Goal: Task Accomplishment & Management: Manage account settings

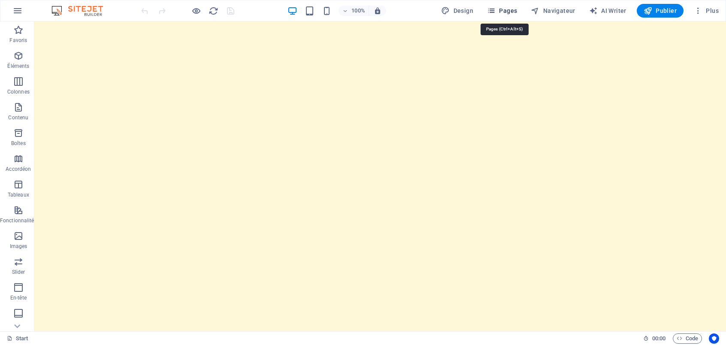
click at [496, 8] on icon "button" at bounding box center [491, 10] width 9 height 9
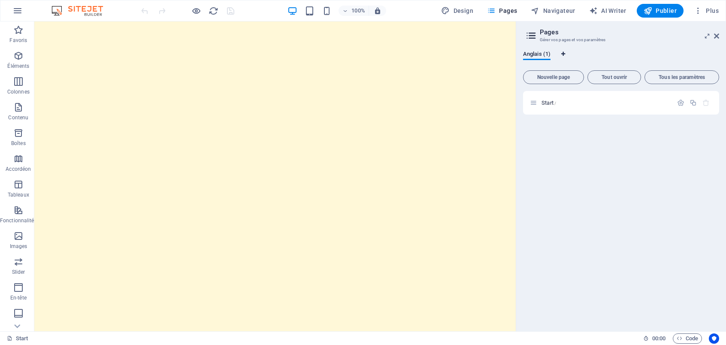
click at [566, 55] on span "Onglets langues" at bounding box center [563, 54] width 5 height 5
select select "7"
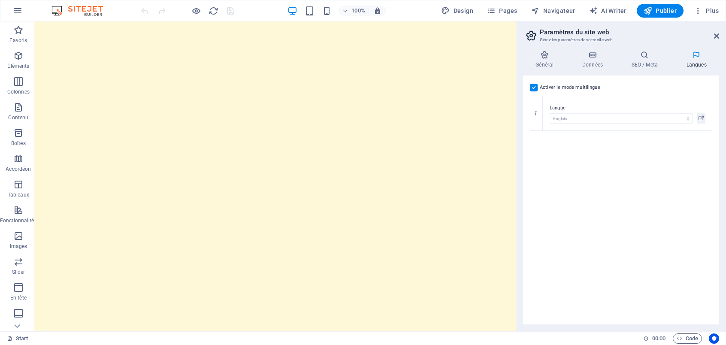
click at [712, 36] on h2 "Paramètres du site web" at bounding box center [629, 32] width 179 height 8
click at [717, 36] on icon at bounding box center [716, 36] width 5 height 7
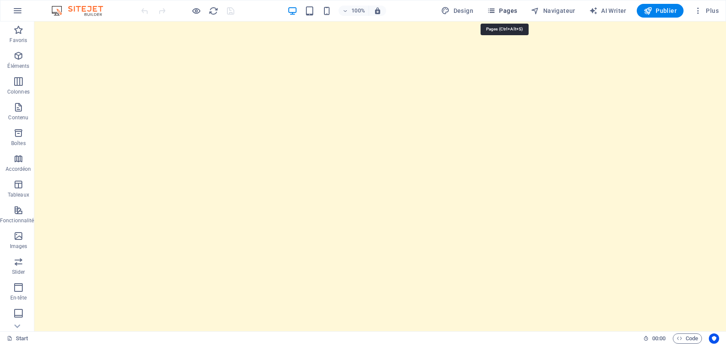
click at [505, 8] on span "Pages" at bounding box center [502, 10] width 30 height 9
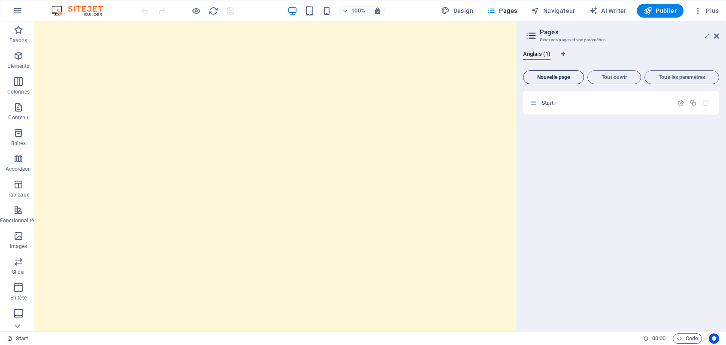
click at [563, 76] on span "Nouvelle page" at bounding box center [553, 77] width 53 height 5
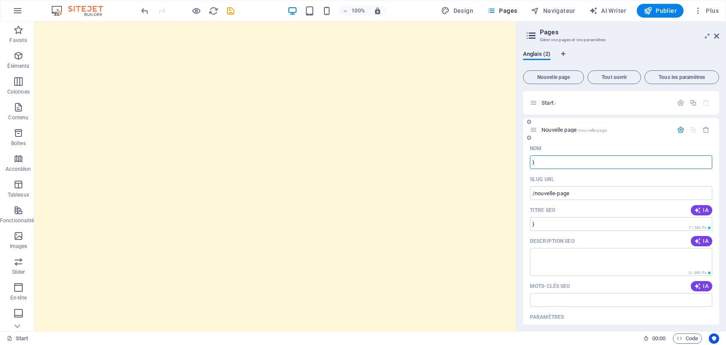
type input "}"
type input "/"
type input "C"
type input "/c"
type input "C"
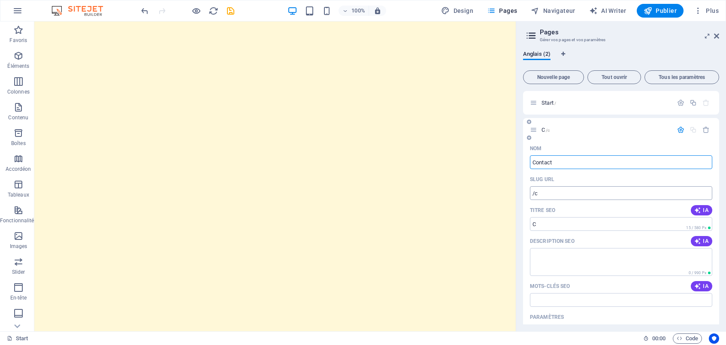
type input "Contact"
type input "/contact"
type input "Contact"
click at [549, 192] on input "/contact" at bounding box center [621, 193] width 182 height 14
click at [595, 191] on input "/contact" at bounding box center [621, 193] width 182 height 14
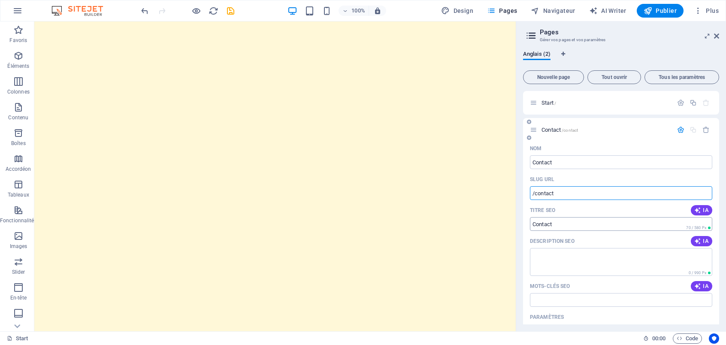
click at [537, 225] on input "Contact" at bounding box center [621, 224] width 182 height 14
click at [559, 263] on textarea "Description SEO" at bounding box center [621, 262] width 182 height 28
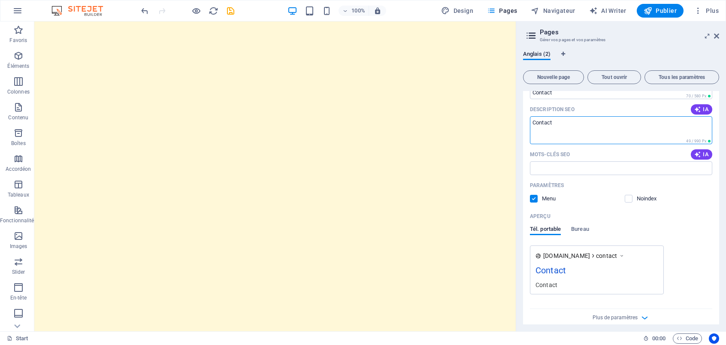
scroll to position [140, 0]
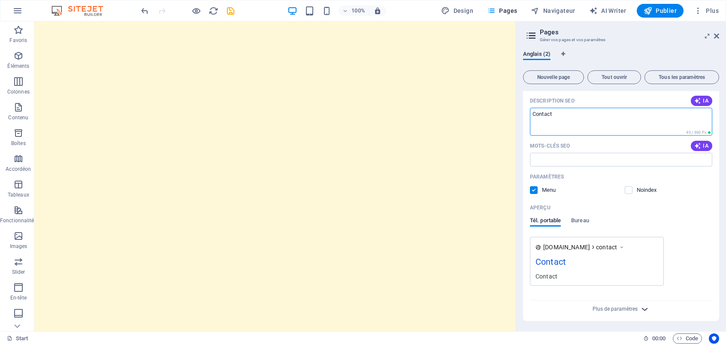
type textarea "Contact"
click at [640, 307] on icon "button" at bounding box center [645, 309] width 10 height 10
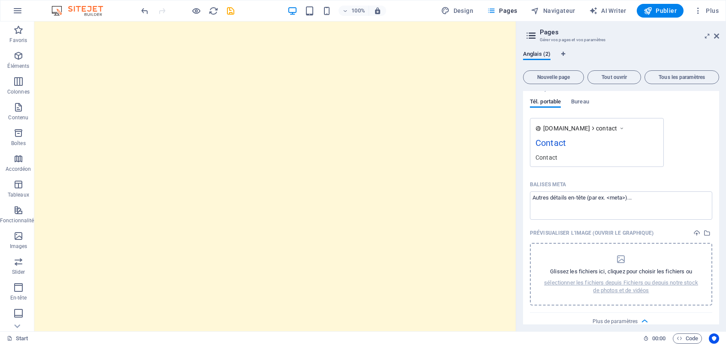
scroll to position [272, 0]
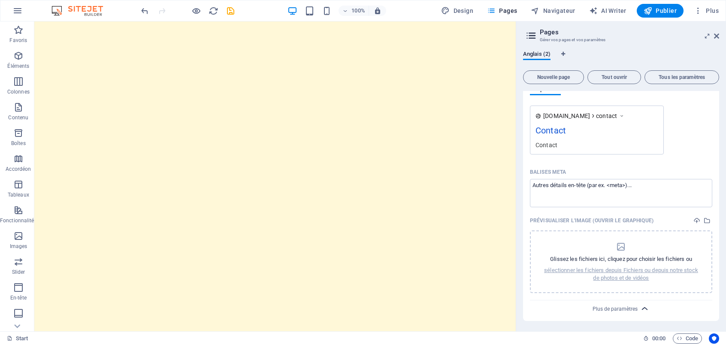
click at [646, 308] on icon "button" at bounding box center [645, 309] width 10 height 10
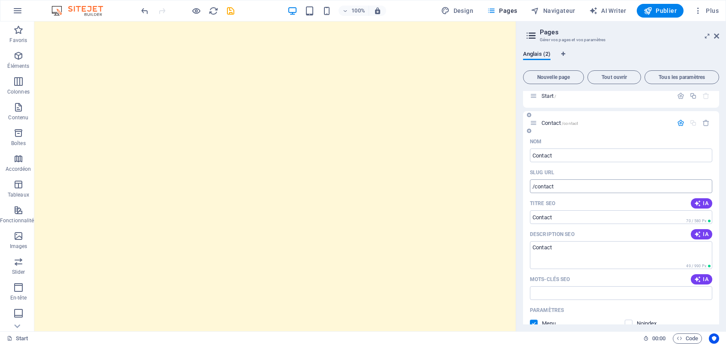
scroll to position [0, 0]
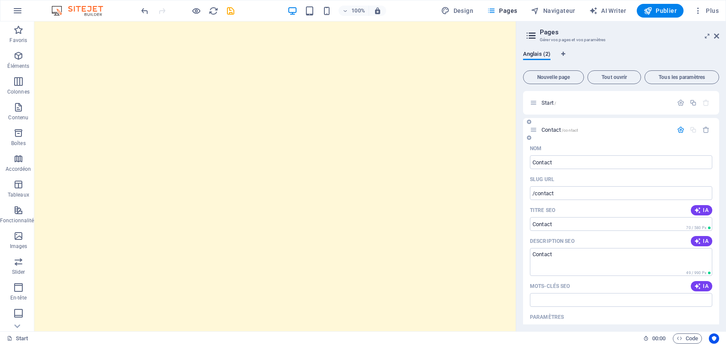
click at [552, 128] on span "Contact /contact" at bounding box center [560, 130] width 36 height 6
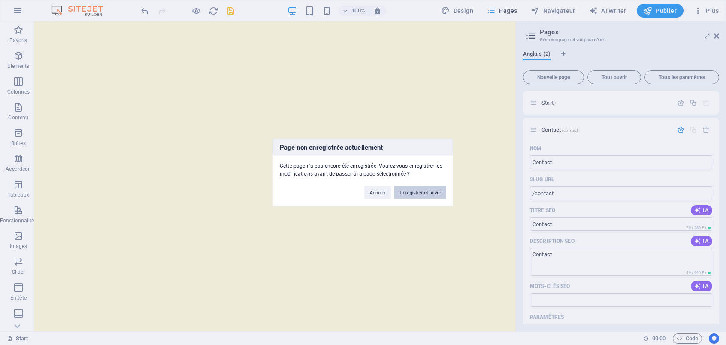
click at [434, 192] on button "Enregistrer et ouvrir" at bounding box center [420, 192] width 52 height 13
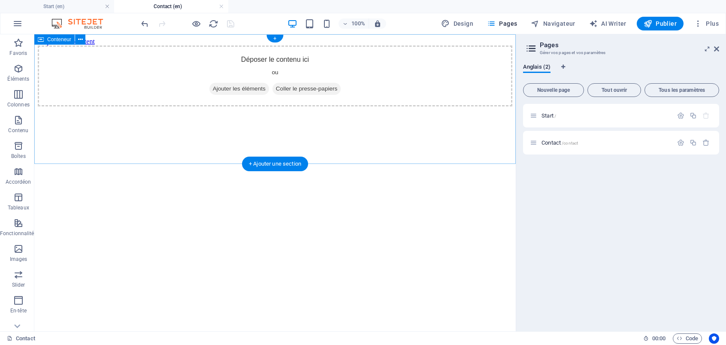
click at [399, 57] on div "Déposer le contenu ici ou Ajouter les éléments Coller le presse-papiers" at bounding box center [275, 76] width 475 height 61
click at [371, 110] on html "Skip to main content Déposer le contenu ici ou Ajouter les éléments Coller le p…" at bounding box center [275, 72] width 482 height 76
click at [242, 95] on span "Ajouter les éléments" at bounding box center [239, 89] width 60 height 12
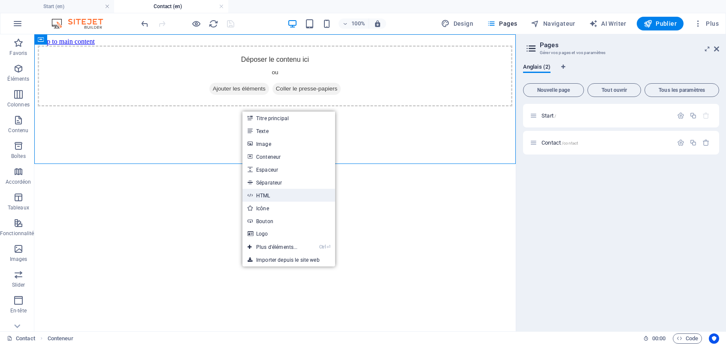
click at [267, 197] on link "HTML" at bounding box center [289, 195] width 93 height 13
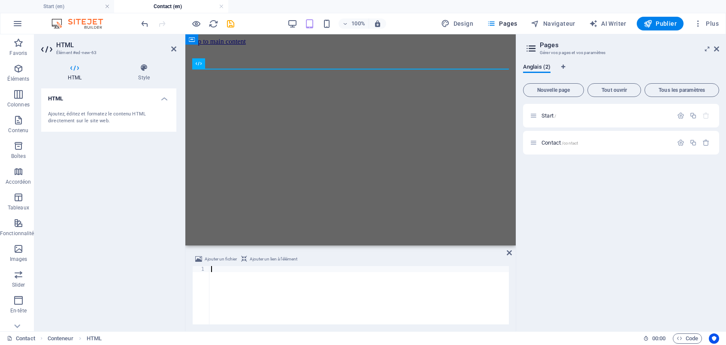
type textarea "<a href="https:&#x2F;&#x2F;www.canva.com&#x2F;design&#x2F;DAG03UTxV1A&#x2F;dirK…"
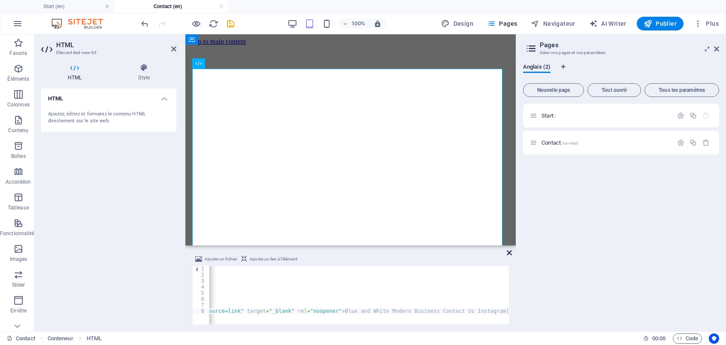
click at [509, 255] on icon at bounding box center [509, 252] width 5 height 7
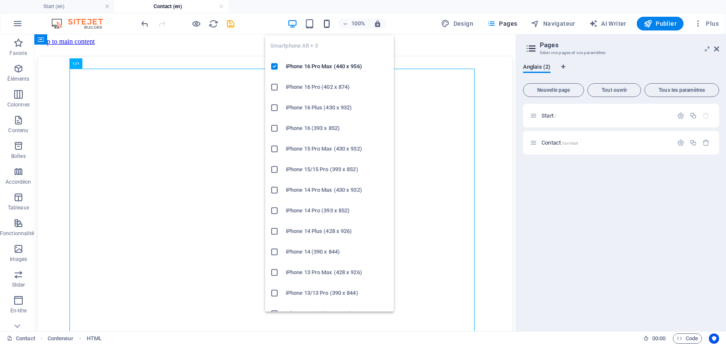
click at [328, 19] on icon "button" at bounding box center [327, 24] width 10 height 10
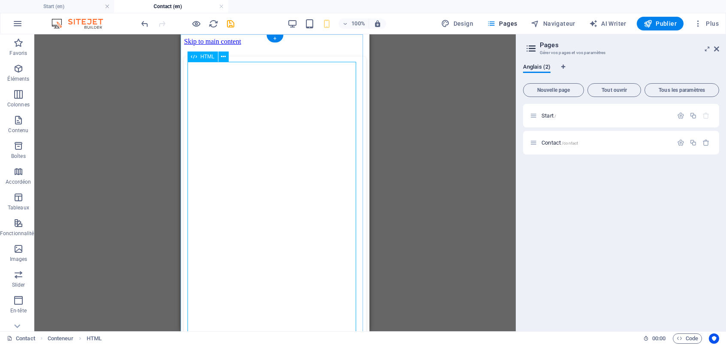
click at [249, 205] on div "Blue and White Modern Business Contact Us Instagram Post par Bet Expertise" at bounding box center [275, 229] width 182 height 345
click at [256, 107] on div "Blue and White Modern Business Contact Us Instagram Post par Bet Expertise" at bounding box center [275, 229] width 182 height 345
drag, startPoint x: 296, startPoint y: 125, endPoint x: 298, endPoint y: 120, distance: 6.0
click at [300, 116] on div "Blue and White Modern Business Contact Us Instagram Post par Bet Expertise" at bounding box center [275, 229] width 182 height 345
drag, startPoint x: 287, startPoint y: 136, endPoint x: 301, endPoint y: 96, distance: 42.5
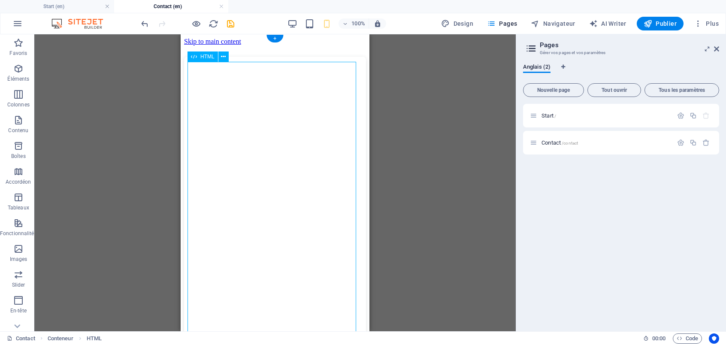
click at [285, 99] on div "Blue and White Modern Business Contact Us Instagram Post par Bet Expertise" at bounding box center [275, 229] width 182 height 345
click at [341, 57] on div "Blue and White Modern Business Contact Us Instagram Post par Bet Expertise" at bounding box center [275, 229] width 182 height 345
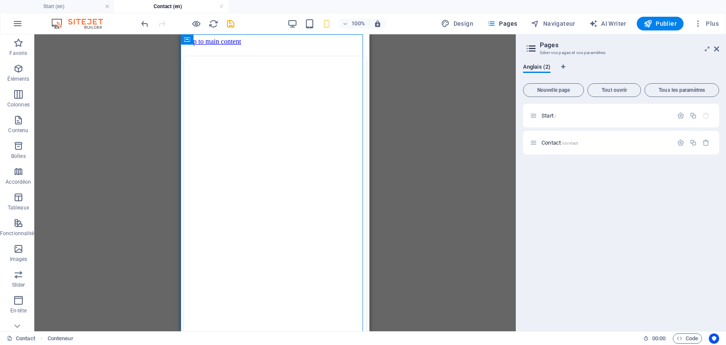
click at [448, 105] on div "Glissez et déposez l'élément de votre choix pour remplacer le contenu existant.…" at bounding box center [275, 182] width 482 height 297
click at [672, 26] on span "Publier" at bounding box center [660, 23] width 33 height 9
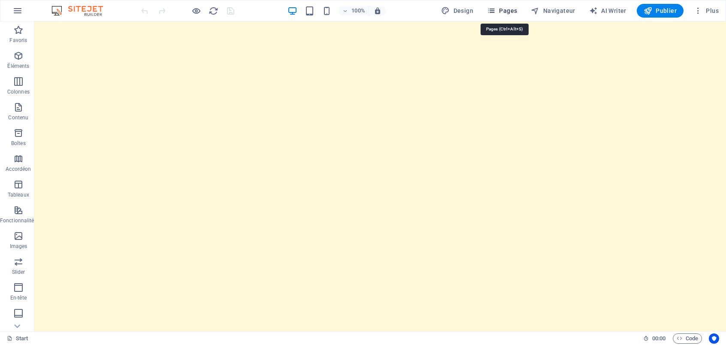
click at [510, 10] on span "Pages" at bounding box center [502, 10] width 30 height 9
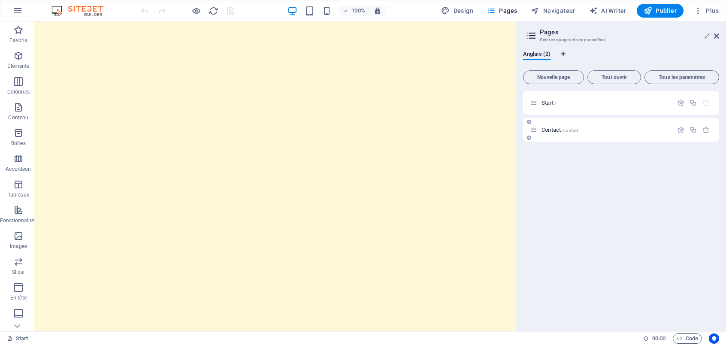
click at [549, 131] on div "Contact /contact" at bounding box center [601, 130] width 143 height 10
click at [546, 131] on span "Contact /contact" at bounding box center [560, 130] width 36 height 6
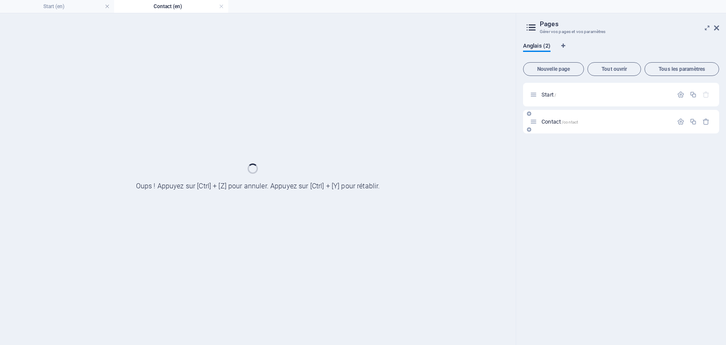
click at [546, 130] on div "Contact /contact" at bounding box center [621, 122] width 196 height 24
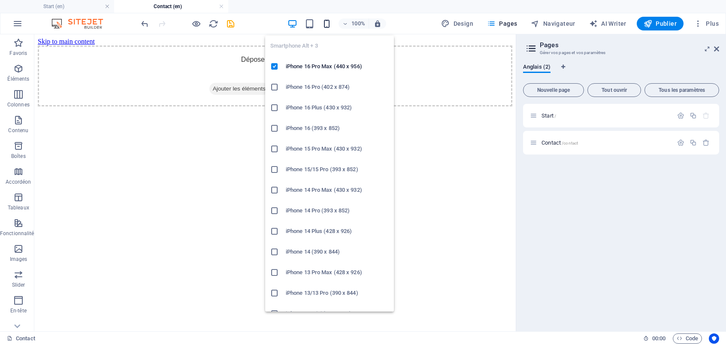
click at [325, 22] on icon "button" at bounding box center [327, 24] width 10 height 10
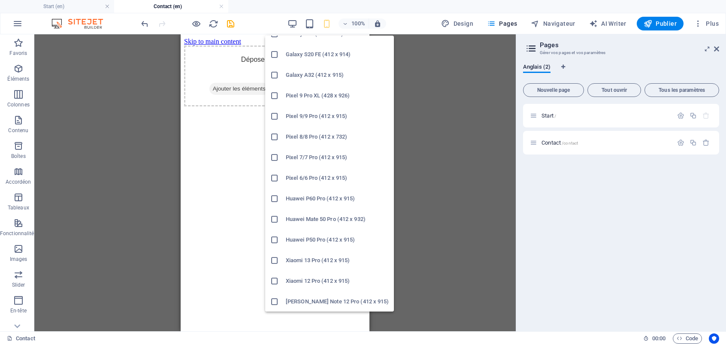
scroll to position [404, 0]
click at [332, 302] on h6 "[PERSON_NAME] Note 12 Pro (412 x 915)" at bounding box center [337, 301] width 103 height 10
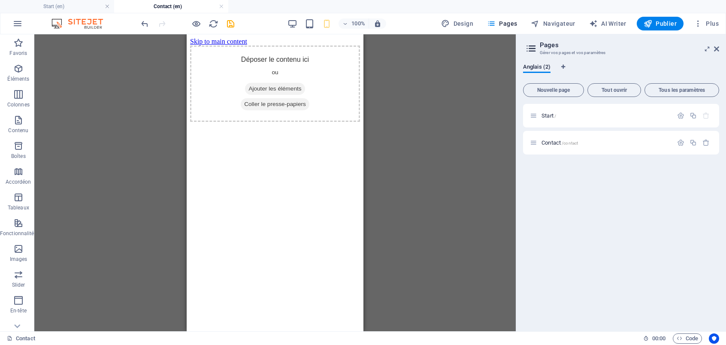
click at [286, 125] on html "Skip to main content Déposer le contenu ici ou Ajouter les éléments Coller le p…" at bounding box center [275, 79] width 177 height 91
click at [290, 125] on html "Skip to main content Déposer le contenu ici ou Ajouter les éléments Coller le p…" at bounding box center [275, 79] width 177 height 91
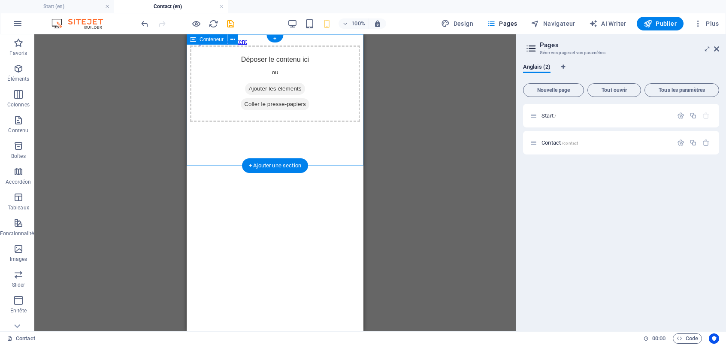
click at [335, 67] on div "Déposer le contenu ici ou Ajouter les éléments Coller le presse-papiers" at bounding box center [275, 84] width 170 height 76
click at [337, 46] on div "Déposer le contenu ici ou Ajouter les éléments Coller le presse-papiers" at bounding box center [275, 84] width 170 height 76
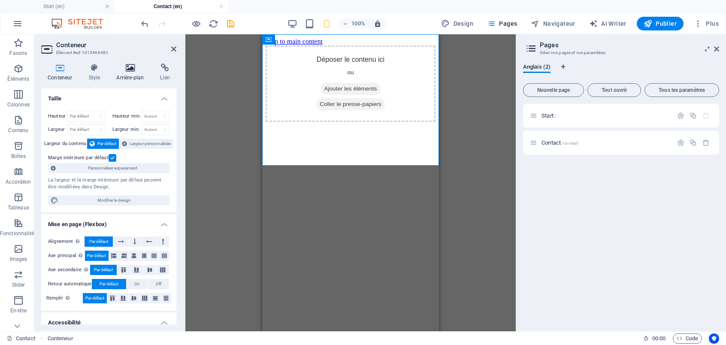
click at [136, 70] on icon at bounding box center [130, 68] width 40 height 9
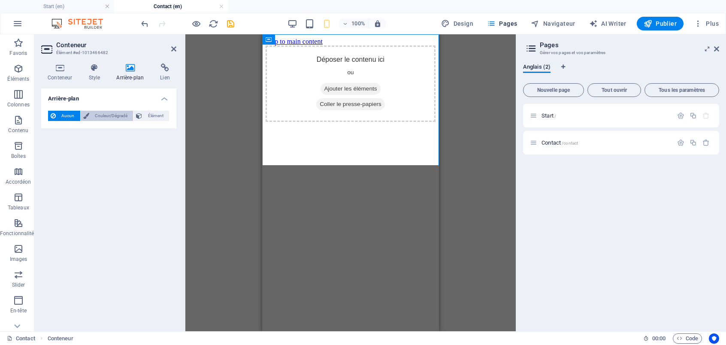
click at [116, 118] on span "Couleur/Dégradé" at bounding box center [111, 116] width 39 height 10
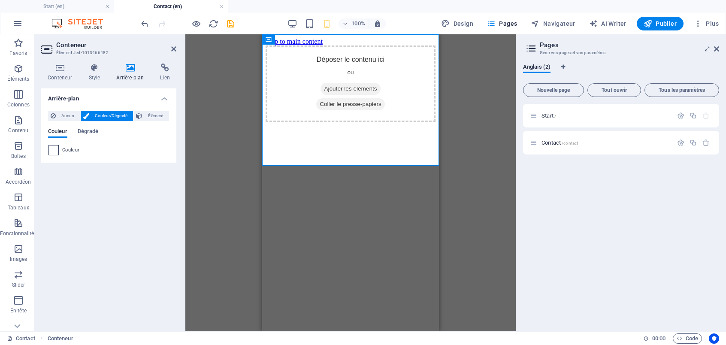
click at [55, 150] on span at bounding box center [53, 150] width 9 height 9
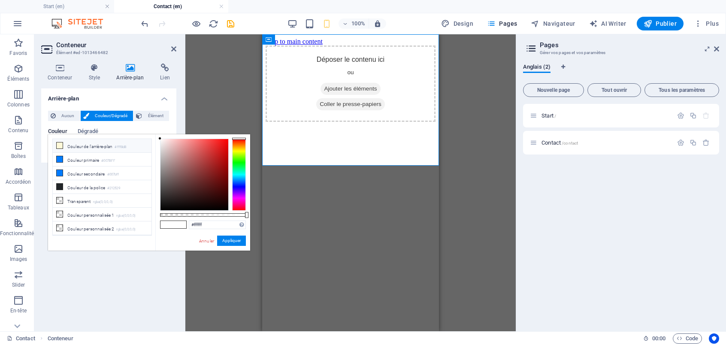
click at [63, 146] on span at bounding box center [59, 145] width 7 height 7
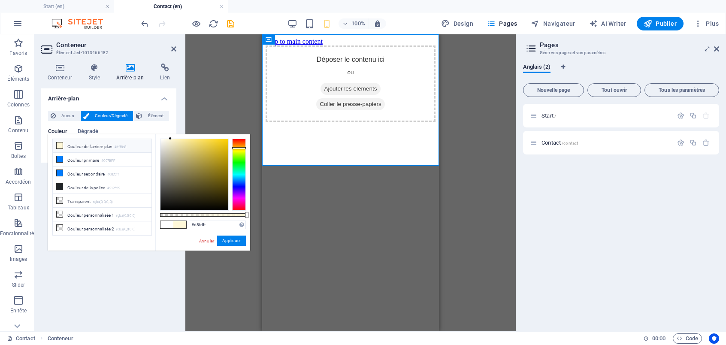
click at [240, 175] on div at bounding box center [239, 175] width 14 height 72
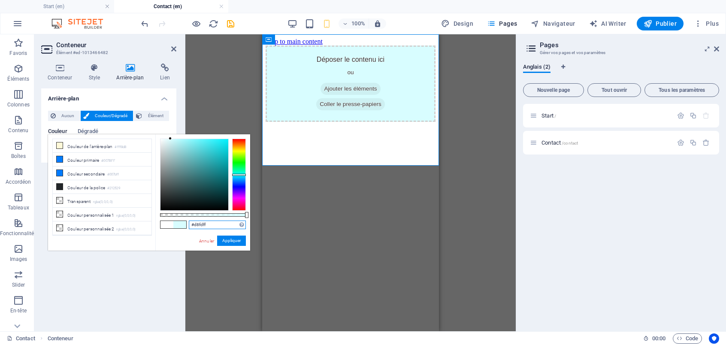
drag, startPoint x: 212, startPoint y: 227, endPoint x: 174, endPoint y: 234, distance: 38.8
click at [174, 234] on div "#d8fdff Formats pris en charge #0852ed rgb(8, 82, 237) rgba(8, 82, 237, 90%) hs…" at bounding box center [202, 254] width 95 height 241
paste input "f4fb"
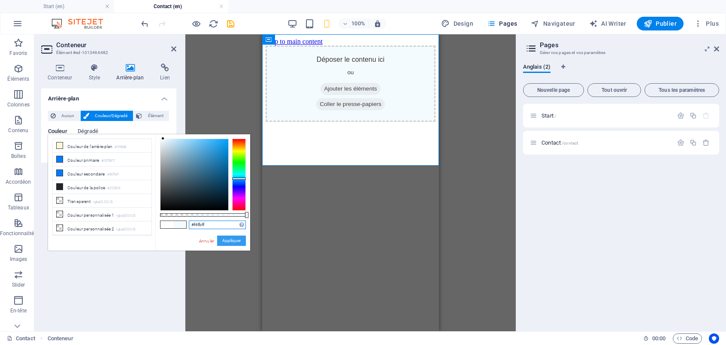
type input "#f4fbff"
click at [234, 241] on button "Appliquer" at bounding box center [231, 241] width 29 height 10
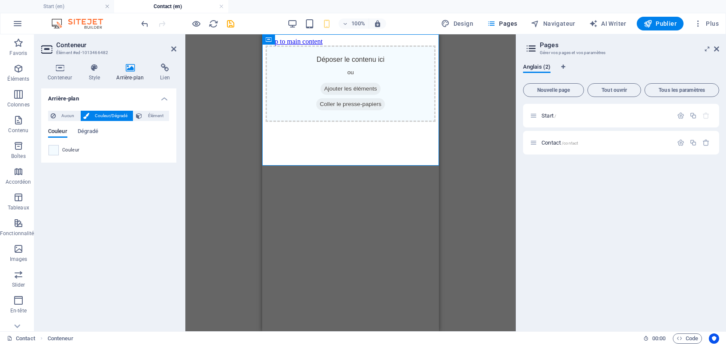
click at [476, 192] on div "Glissez et déposez l'élément de votre choix pour remplacer le contenu existant.…" at bounding box center [350, 182] width 331 height 297
drag, startPoint x: 452, startPoint y: 211, endPoint x: 116, endPoint y: 182, distance: 336.9
click at [452, 211] on div "Glissez et déposez l'élément de votre choix pour remplacer le contenu existant.…" at bounding box center [350, 182] width 331 height 297
click at [371, 125] on html "Skip to main content Déposer le contenu ici ou Ajouter les éléments Coller le p…" at bounding box center [350, 79] width 177 height 91
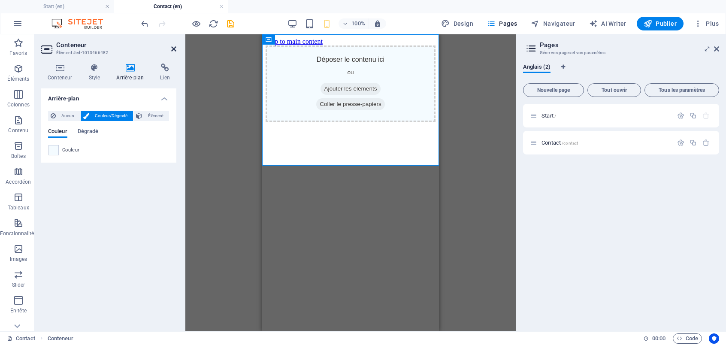
click at [174, 48] on icon at bounding box center [173, 49] width 5 height 7
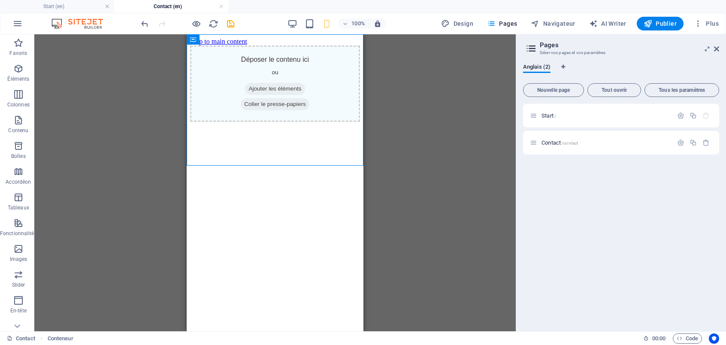
click at [303, 125] on html "Skip to main content Déposer le contenu ici ou Ajouter les éléments Coller le p…" at bounding box center [275, 79] width 177 height 91
click at [308, 125] on html "Skip to main content Déposer le contenu ici ou Ajouter les éléments Coller le p…" at bounding box center [275, 79] width 177 height 91
click at [705, 142] on icon "button" at bounding box center [706, 142] width 7 height 7
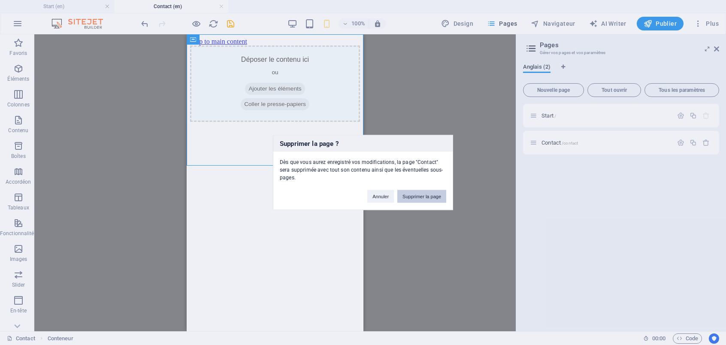
click at [433, 194] on button "Supprimer la page" at bounding box center [421, 196] width 49 height 13
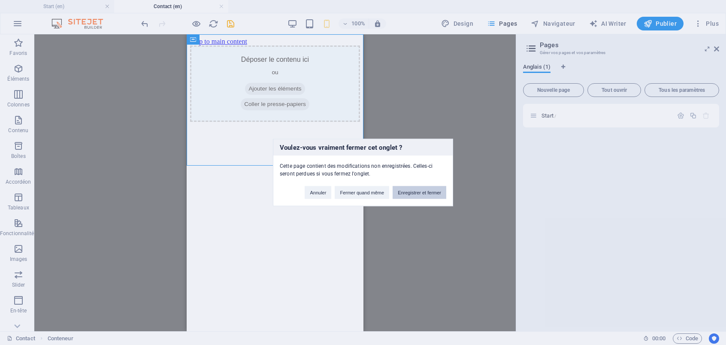
click at [422, 192] on button "Enregistrer et fermer" at bounding box center [420, 192] width 54 height 13
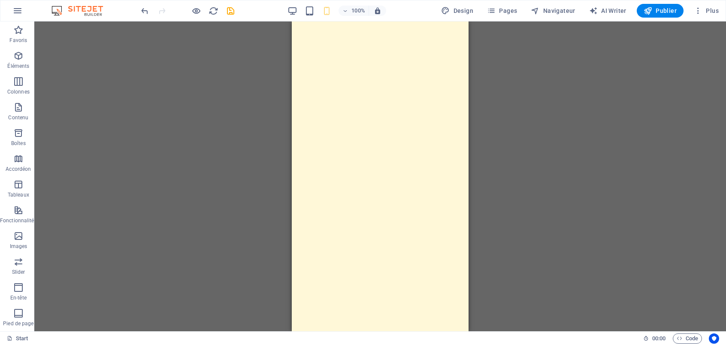
click at [394, 110] on html "Skip to main content" at bounding box center [380, 65] width 177 height 88
drag, startPoint x: 102, startPoint y: 291, endPoint x: 472, endPoint y: 7, distance: 466.6
click at [467, 9] on span "Design" at bounding box center [457, 10] width 32 height 9
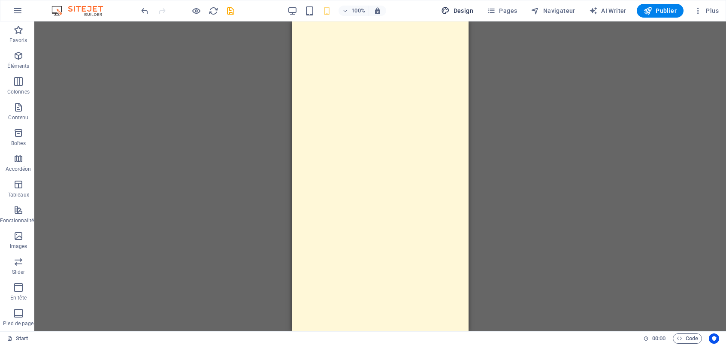
select select "px"
select select "400"
select select "px"
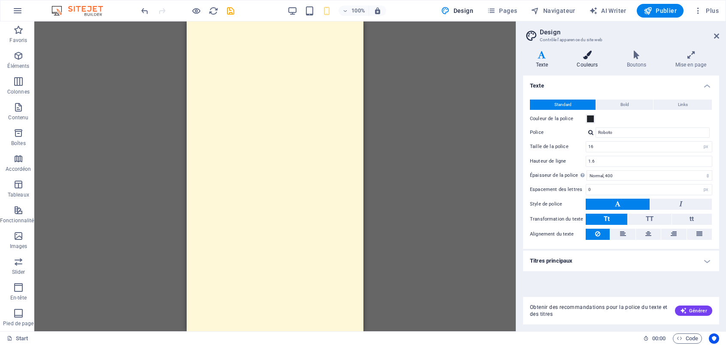
click at [588, 62] on h4 "Couleurs" at bounding box center [589, 60] width 50 height 18
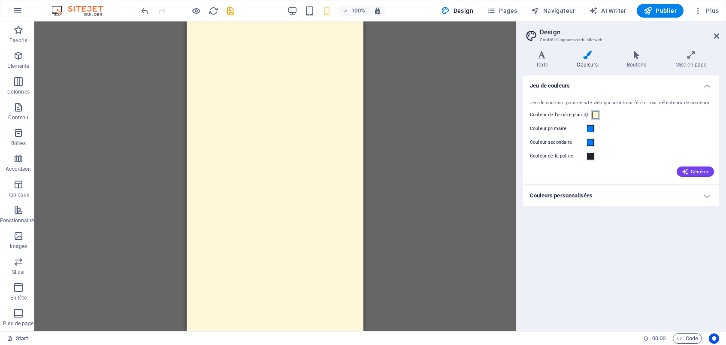
click at [595, 116] on span at bounding box center [595, 115] width 7 height 7
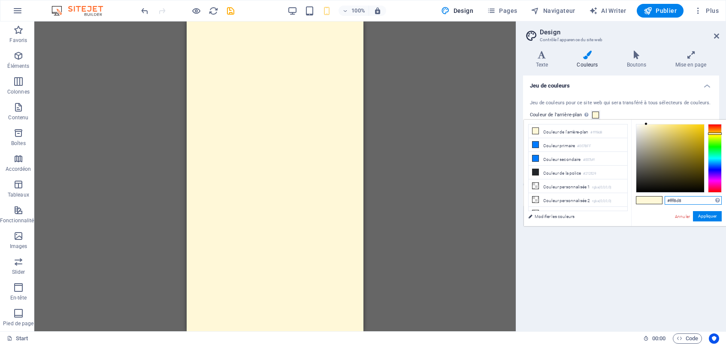
drag, startPoint x: 686, startPoint y: 200, endPoint x: 638, endPoint y: 209, distance: 49.3
click at [632, 212] on div "#fff8d8 Formats pris en charge #0852ed rgb(8, 82, 237) rgba(8, 82, 237, 90%) hs…" at bounding box center [678, 235] width 95 height 231
paste input "4fbff"
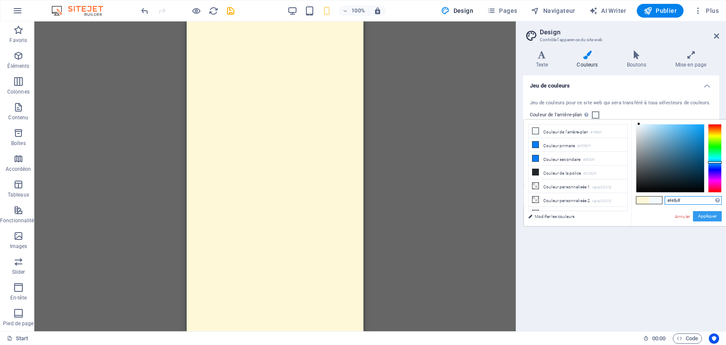
type input "#f4fbff"
click at [709, 218] on button "Appliquer" at bounding box center [707, 216] width 29 height 10
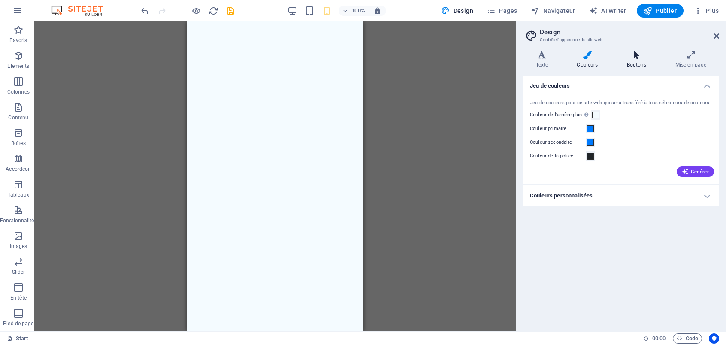
click at [647, 55] on icon at bounding box center [636, 55] width 45 height 9
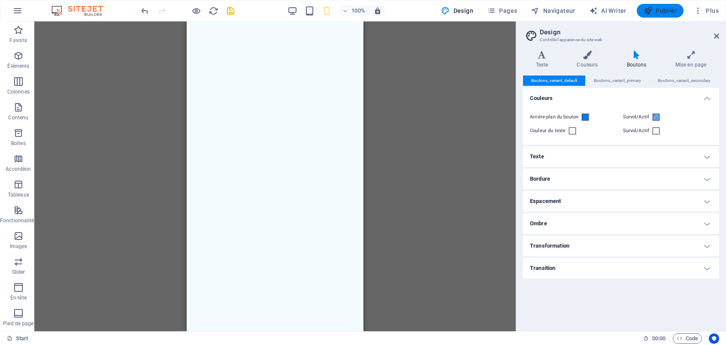
click at [669, 10] on span "Publier" at bounding box center [660, 10] width 33 height 9
